Goal: Navigation & Orientation: Find specific page/section

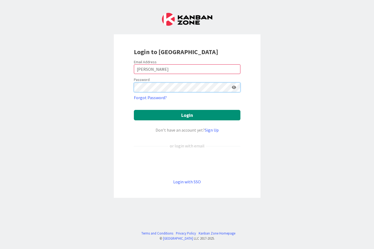
click at [187, 115] on button "Login" at bounding box center [187, 115] width 107 height 10
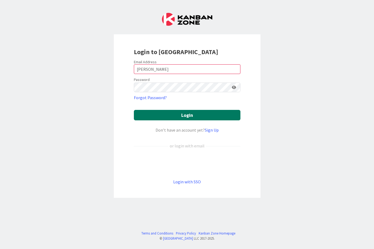
click at [188, 119] on button "Login" at bounding box center [187, 115] width 107 height 10
click at [189, 117] on button "Login" at bounding box center [187, 115] width 107 height 10
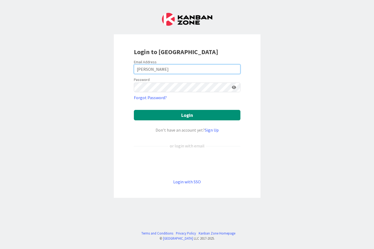
drag, startPoint x: 152, startPoint y: 67, endPoint x: 124, endPoint y: 66, distance: 27.9
click at [124, 66] on div "Login to [GEOGRAPHIC_DATA] Email Address [PERSON_NAME] Password Forgot Password…" at bounding box center [187, 116] width 147 height 164
type input "[EMAIL_ADDRESS][DOMAIN_NAME]"
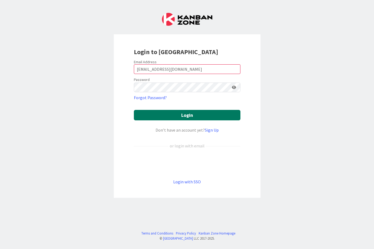
click at [194, 119] on button "Login" at bounding box center [187, 115] width 107 height 10
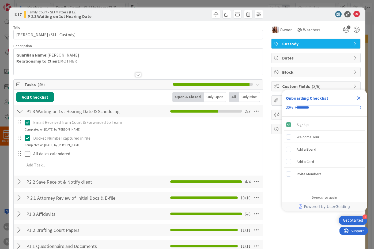
click at [361, 98] on icon "Close Checklist" at bounding box center [359, 98] width 6 height 6
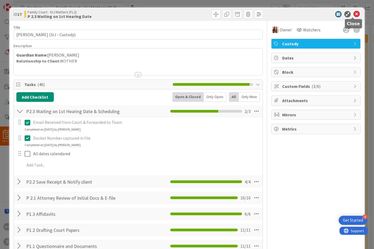
click at [354, 15] on icon at bounding box center [357, 14] width 6 height 6
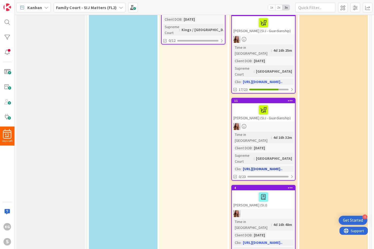
scroll to position [331, 0]
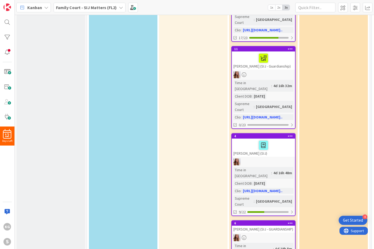
click at [269, 226] on div "[PERSON_NAME] (SIJ - GUARDIANSHIP)" at bounding box center [263, 229] width 63 height 7
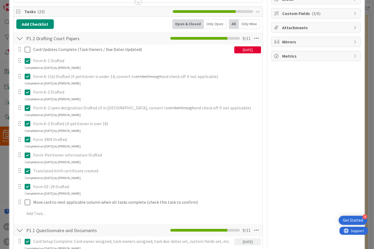
scroll to position [72, 0]
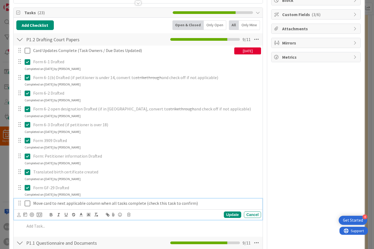
click at [26, 202] on icon at bounding box center [28, 203] width 6 height 6
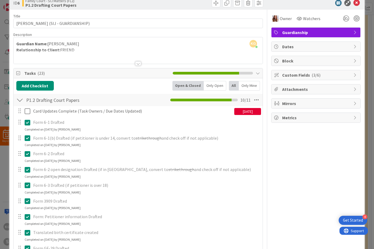
scroll to position [0, 0]
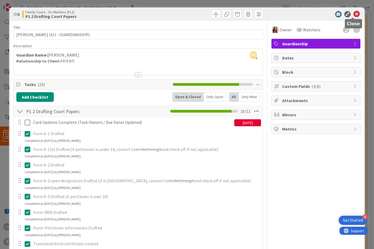
click at [354, 12] on icon at bounding box center [357, 14] width 6 height 6
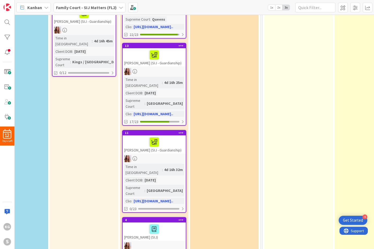
scroll to position [243, 109]
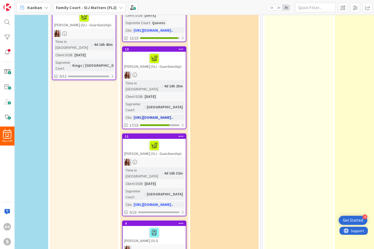
click at [171, 52] on div "[PERSON_NAME] (SIJ - Guardianship)" at bounding box center [154, 61] width 63 height 18
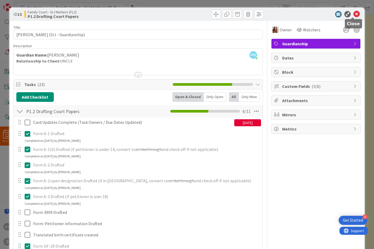
click at [354, 13] on icon at bounding box center [357, 14] width 6 height 6
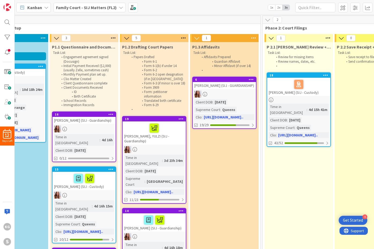
scroll to position [106, 109]
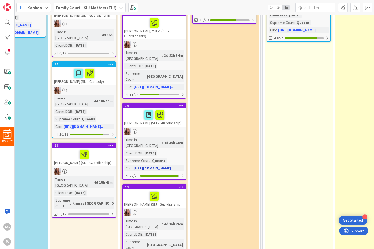
click at [169, 109] on div at bounding box center [154, 114] width 60 height 11
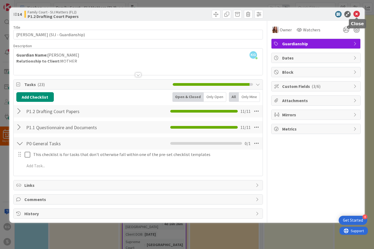
click at [355, 15] on icon at bounding box center [357, 14] width 6 height 6
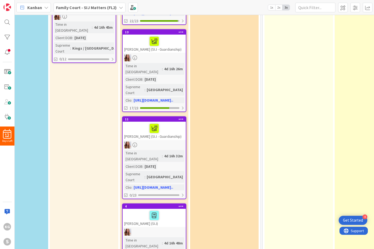
scroll to position [262, 109]
